Goal: Check status: Check status

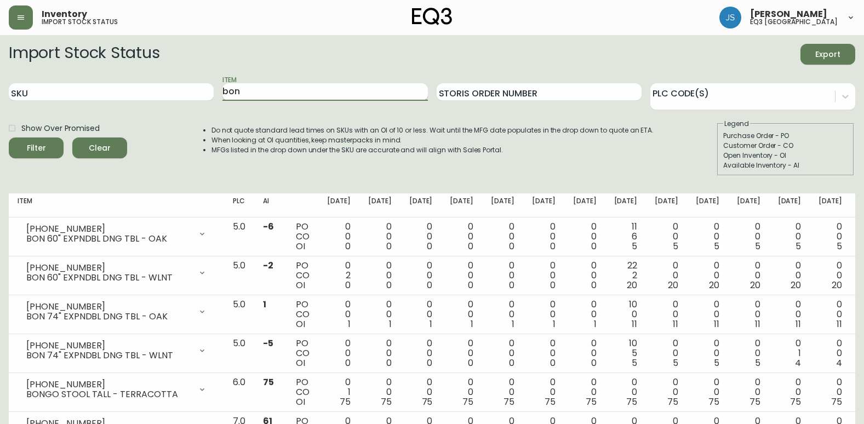
click at [278, 93] on input "bon" at bounding box center [324, 92] width 205 height 18
type input "b"
click at [157, 95] on input "SKU" at bounding box center [111, 92] width 205 height 18
paste input "[PHONE_NUMBER]"
click at [9, 137] on button "Filter" at bounding box center [36, 147] width 55 height 21
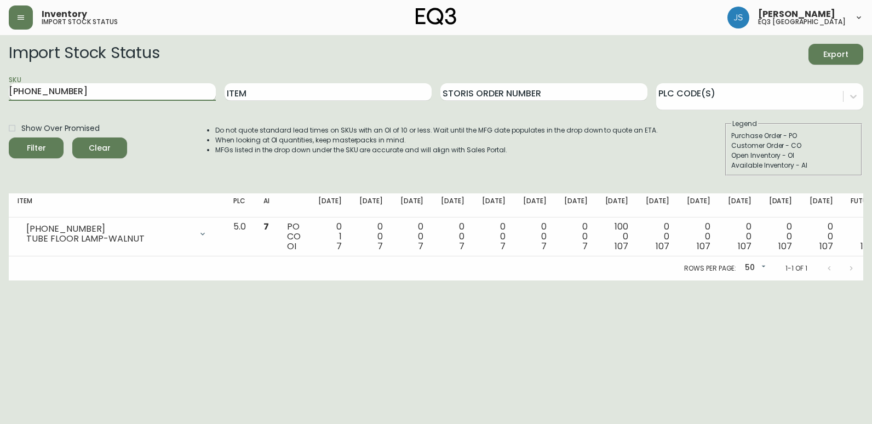
click at [9, 137] on button "Filter" at bounding box center [36, 147] width 55 height 21
type input "3"
click at [288, 83] on input "Item" at bounding box center [328, 92] width 207 height 18
type input "BON"
click at [9, 137] on button "Filter" at bounding box center [36, 147] width 55 height 21
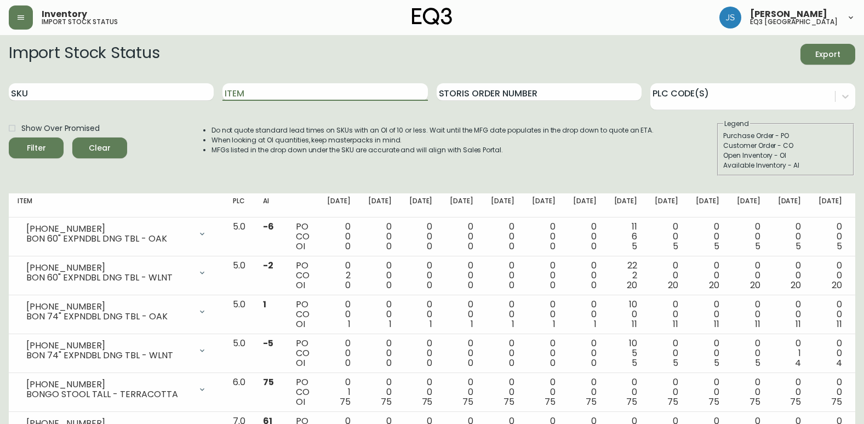
click at [241, 82] on div "Item" at bounding box center [324, 93] width 205 height 36
click at [247, 85] on input "Item" at bounding box center [324, 92] width 205 height 18
type input "BON"
click at [9, 137] on button "Filter" at bounding box center [36, 147] width 55 height 21
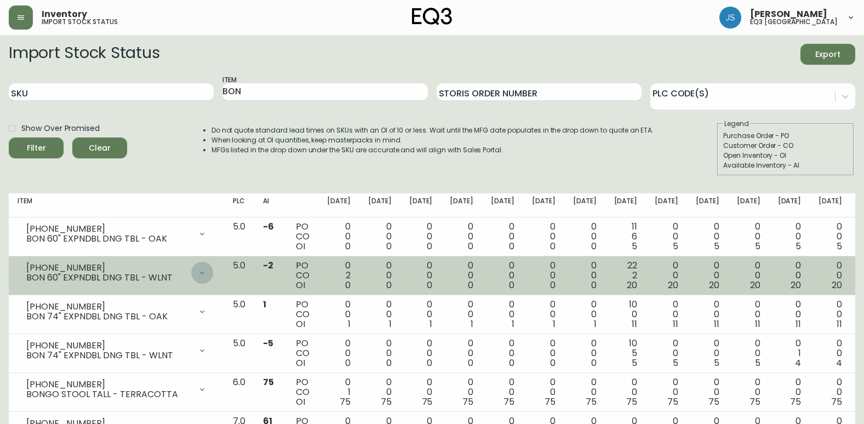
click at [207, 274] on icon at bounding box center [202, 272] width 9 height 9
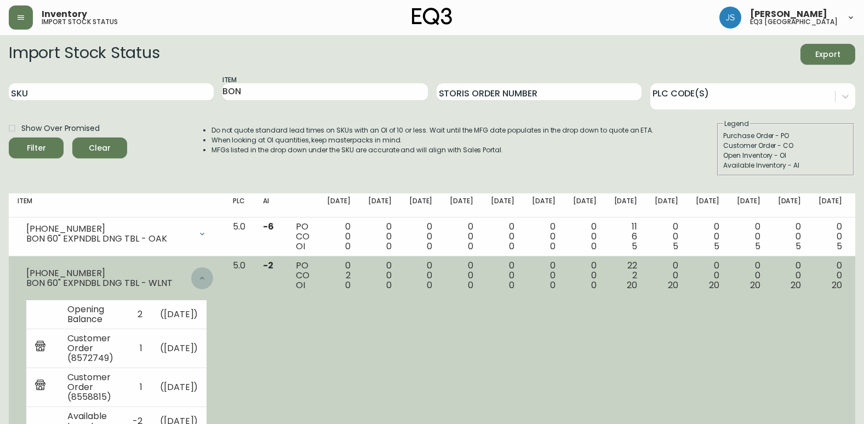
click at [207, 279] on icon at bounding box center [202, 278] width 9 height 9
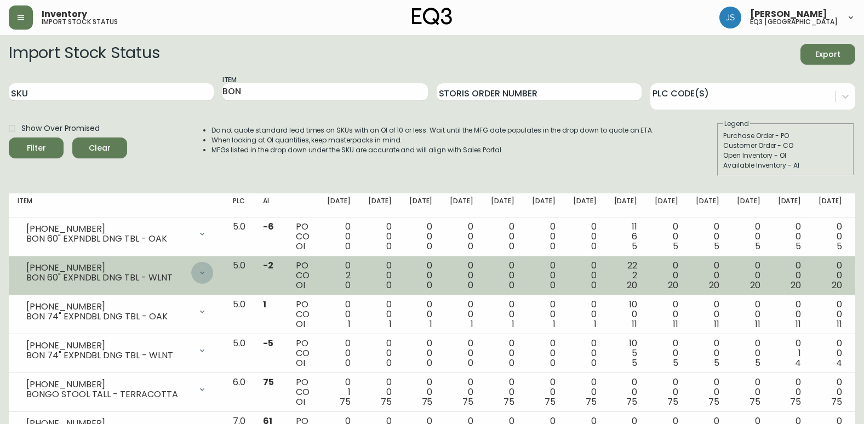
click at [213, 278] on div at bounding box center [202, 273] width 22 height 22
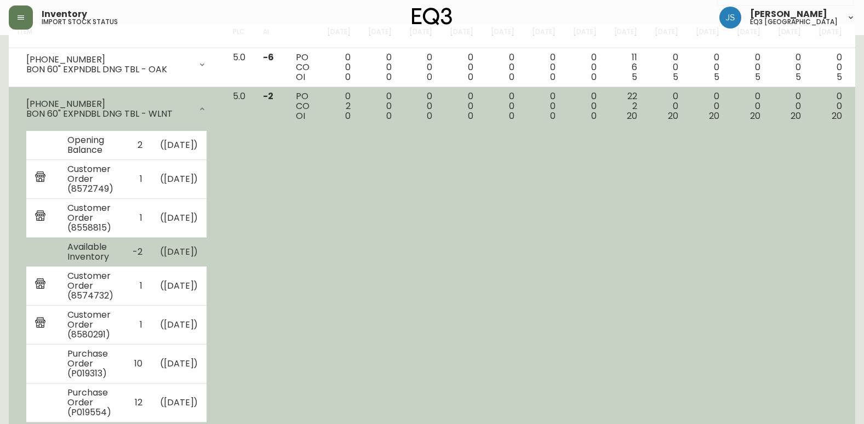
scroll to position [110, 0]
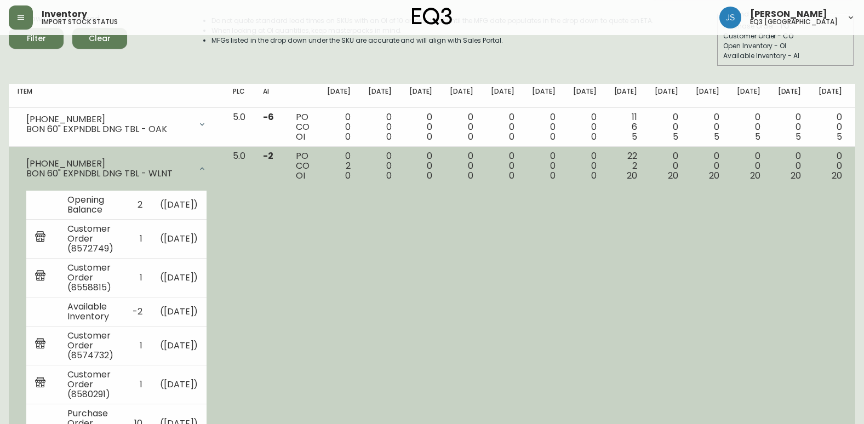
click at [207, 170] on icon at bounding box center [202, 168] width 9 height 9
